Goal: Information Seeking & Learning: Learn about a topic

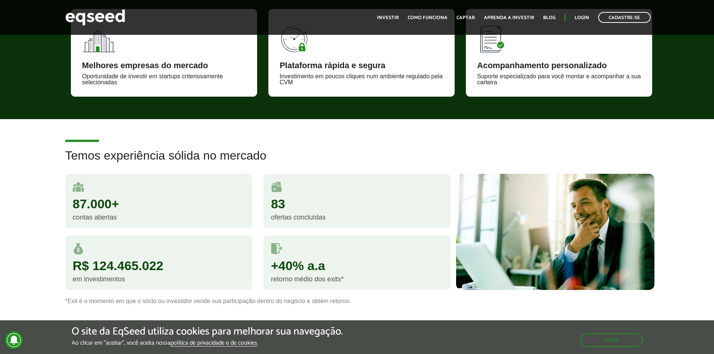
scroll to position [375, 0]
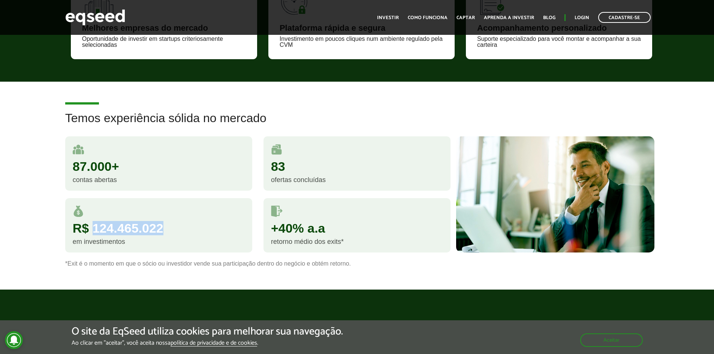
drag, startPoint x: 94, startPoint y: 226, endPoint x: 193, endPoint y: 231, distance: 99.4
click at [193, 231] on div "R$ 124.465.022" at bounding box center [159, 228] width 172 height 13
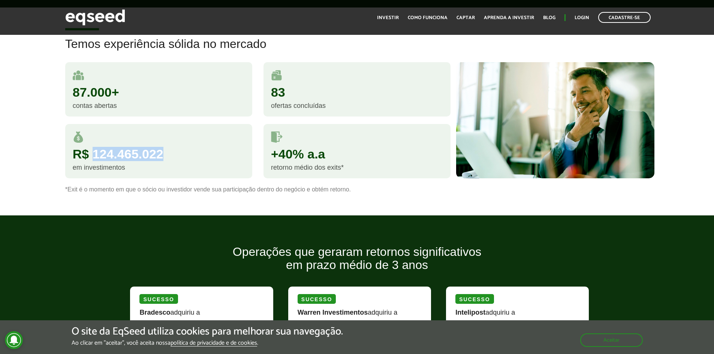
scroll to position [450, 0]
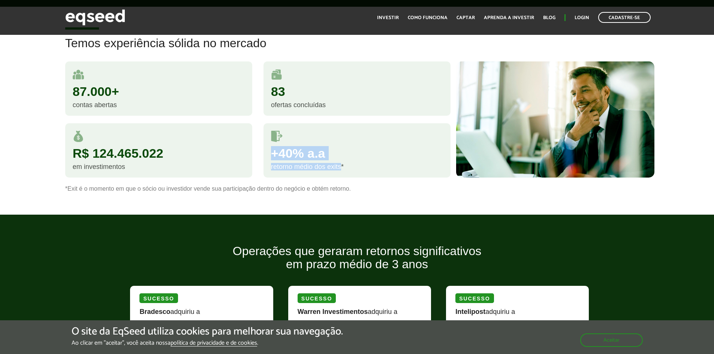
drag, startPoint x: 316, startPoint y: 166, endPoint x: 261, endPoint y: 151, distance: 57.0
click at [261, 151] on div "+40% a.a retorno médio dos exits*" at bounding box center [357, 154] width 198 height 62
drag, startPoint x: 163, startPoint y: 153, endPoint x: 129, endPoint y: 157, distance: 34.7
click at [162, 153] on div "R$ 124.465.022" at bounding box center [159, 153] width 172 height 13
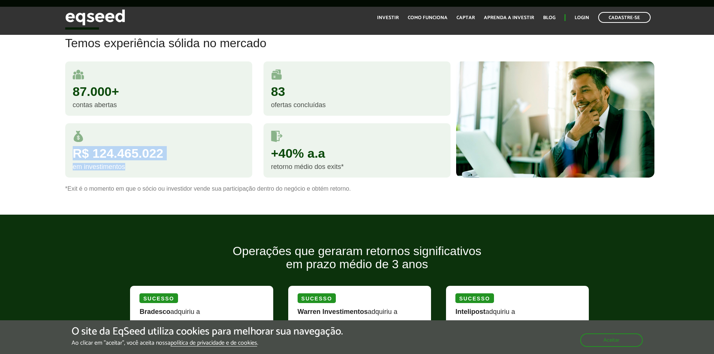
drag, startPoint x: 117, startPoint y: 167, endPoint x: 73, endPoint y: 155, distance: 45.4
click at [73, 155] on div "R$ 124.465.022 em investimentos" at bounding box center [158, 150] width 187 height 54
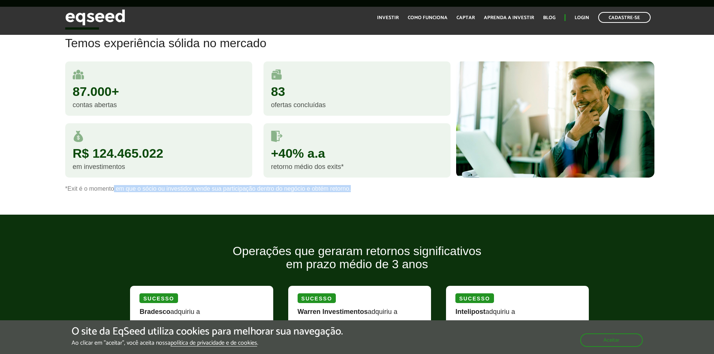
drag, startPoint x: 114, startPoint y: 188, endPoint x: 355, endPoint y: 189, distance: 240.3
click at [353, 191] on p "*Exit é o momento em que o sócio ou investidor vende sua participação dentro do…" at bounding box center [357, 188] width 584 height 7
click at [357, 188] on p "*Exit é o momento em que o sócio ou investidor vende sua participação dentro do…" at bounding box center [357, 188] width 584 height 7
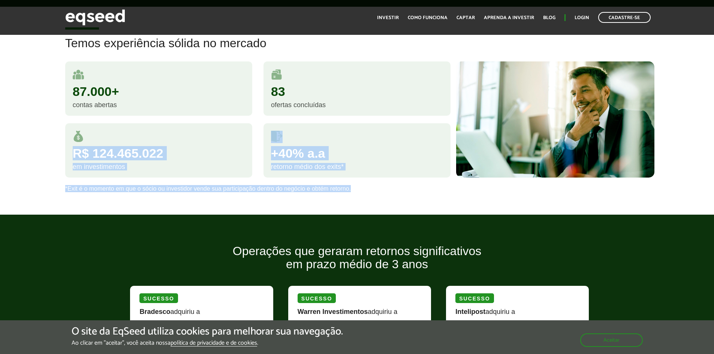
drag, startPoint x: 353, startPoint y: 188, endPoint x: 67, endPoint y: 156, distance: 287.8
click at [67, 156] on div "Temos experiência sólida no mercado 87.000+ contas abertas 83 ofertas concluída…" at bounding box center [357, 114] width 595 height 155
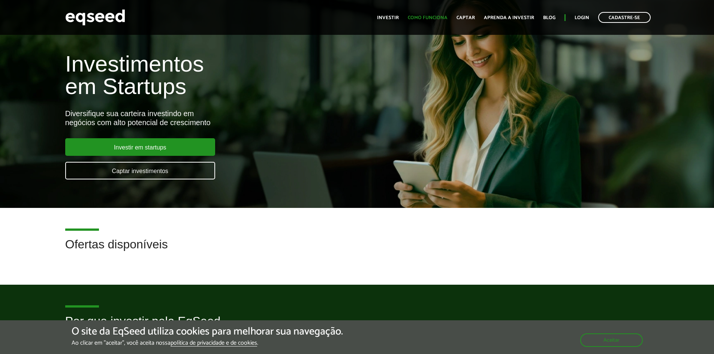
scroll to position [0, 0]
